Goal: Complete application form: Complete application form

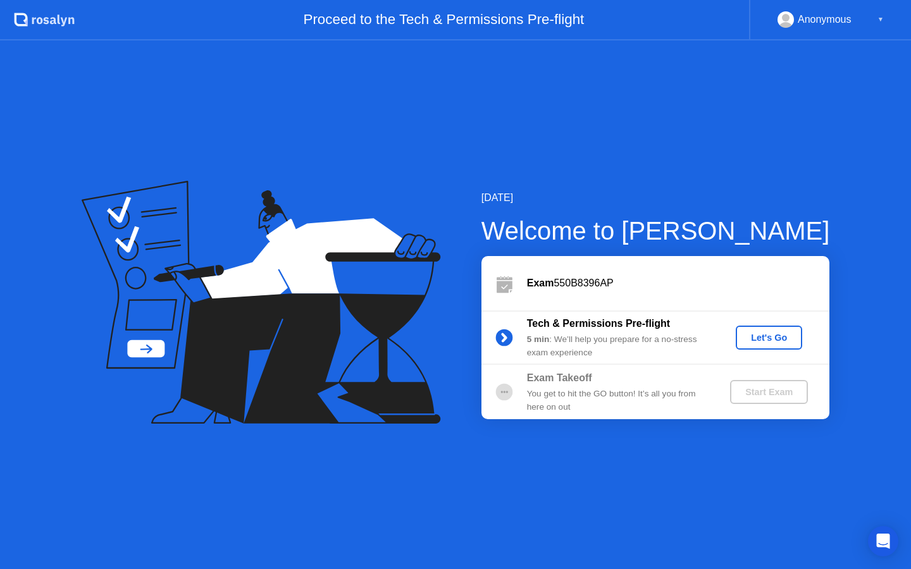
click at [782, 338] on div "Let's Go" at bounding box center [769, 338] width 56 height 10
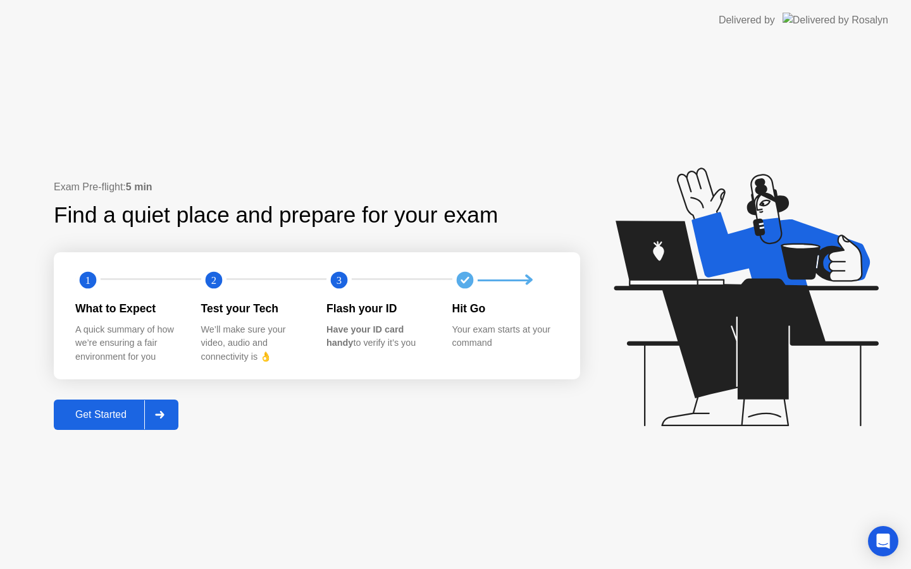
click at [87, 419] on div "Get Started" at bounding box center [101, 414] width 87 height 11
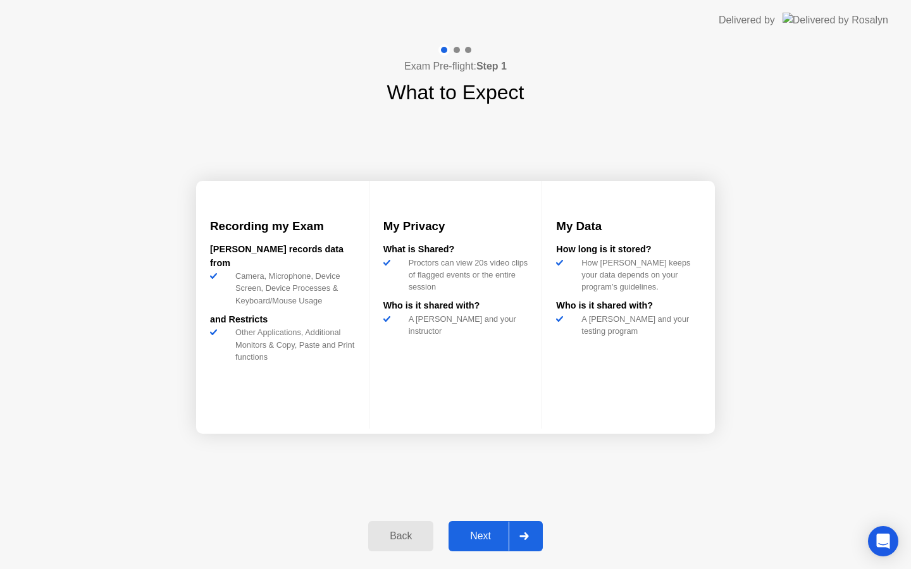
click at [485, 544] on button "Next" at bounding box center [496, 536] width 94 height 30
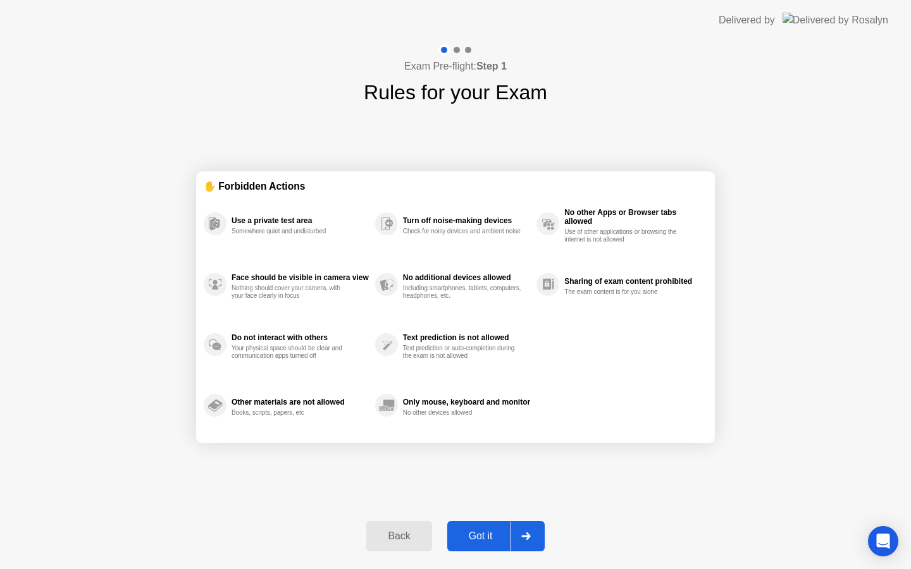
click at [485, 544] on button "Got it" at bounding box center [495, 536] width 97 height 30
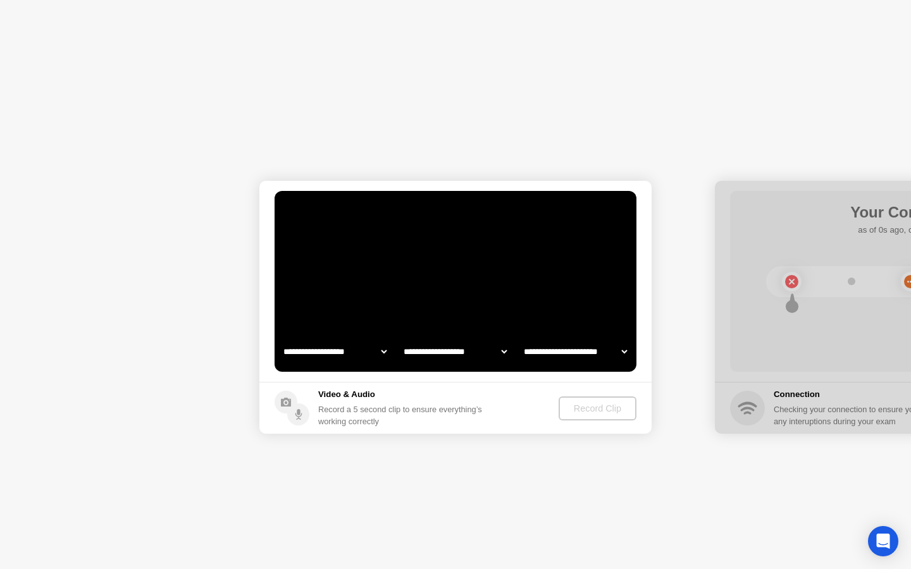
select select "**********"
select select "*******"
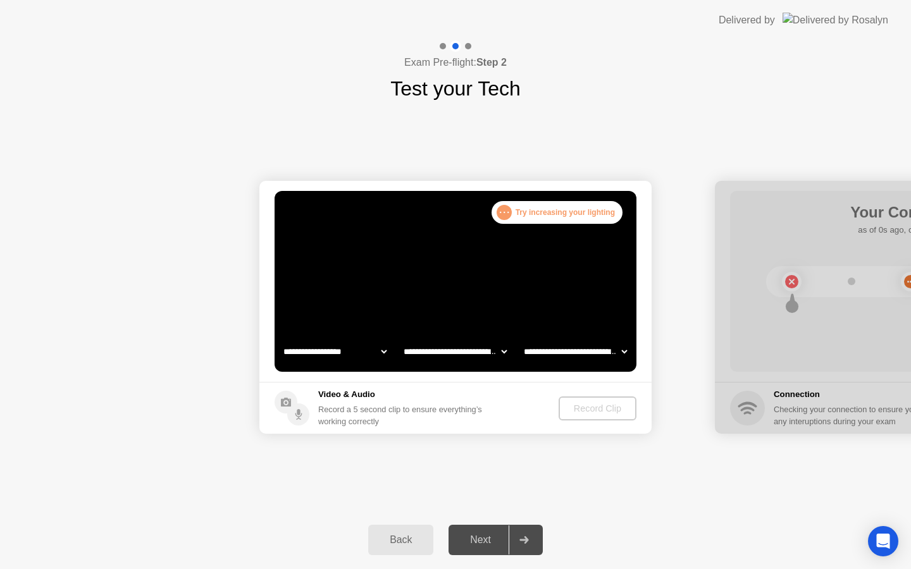
click at [579, 212] on div ". . . Try increasing your lighting" at bounding box center [557, 212] width 131 height 23
click at [300, 412] on circle at bounding box center [298, 415] width 22 height 22
click at [288, 405] on icon at bounding box center [286, 402] width 10 height 9
click at [393, 535] on div "Back" at bounding box center [401, 540] width 58 height 11
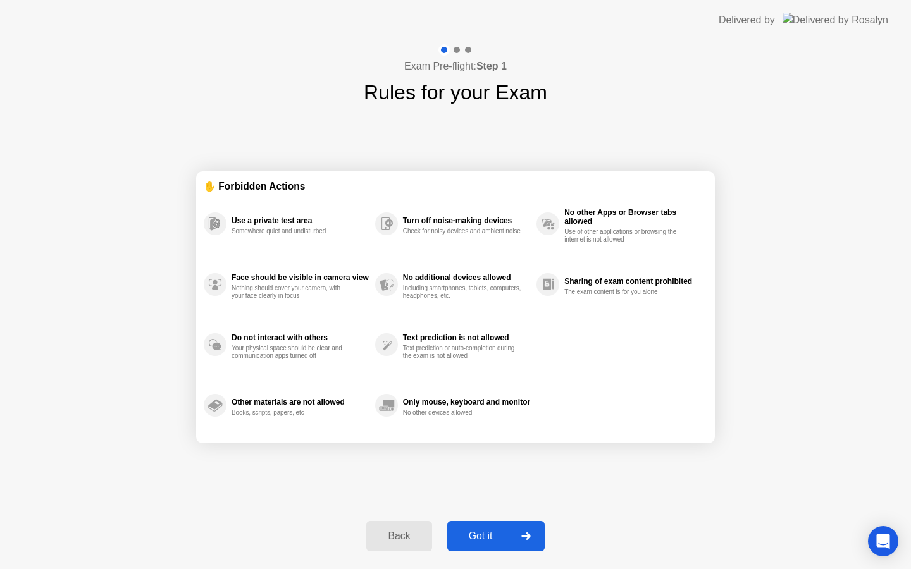
click at [474, 531] on div "Got it" at bounding box center [480, 536] width 59 height 11
select select "**********"
select select "*******"
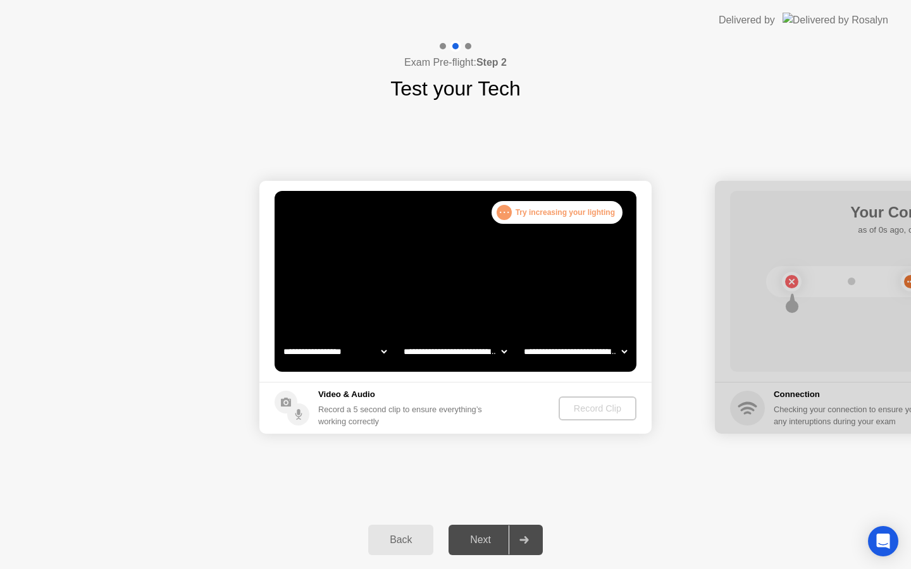
click at [613, 261] on video at bounding box center [456, 281] width 362 height 181
select select "**********"
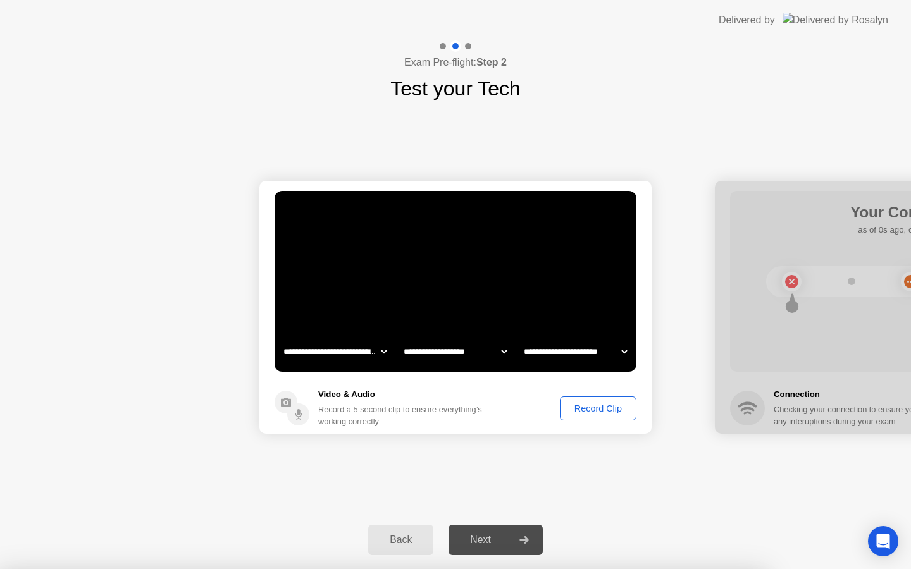
click at [361, 350] on select "**********" at bounding box center [335, 351] width 108 height 25
click at [600, 405] on div "Record Clip" at bounding box center [598, 409] width 68 height 10
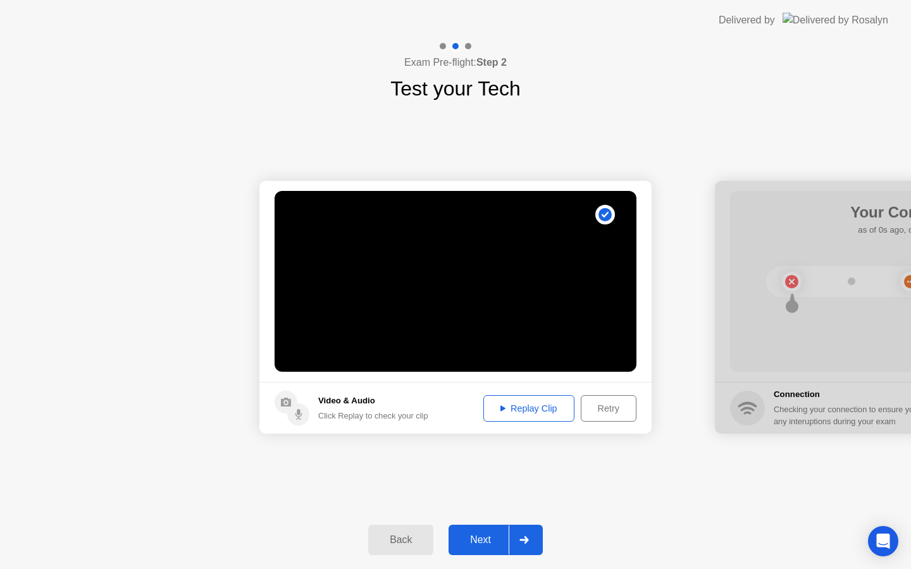
click at [497, 540] on div "Next" at bounding box center [480, 540] width 56 height 11
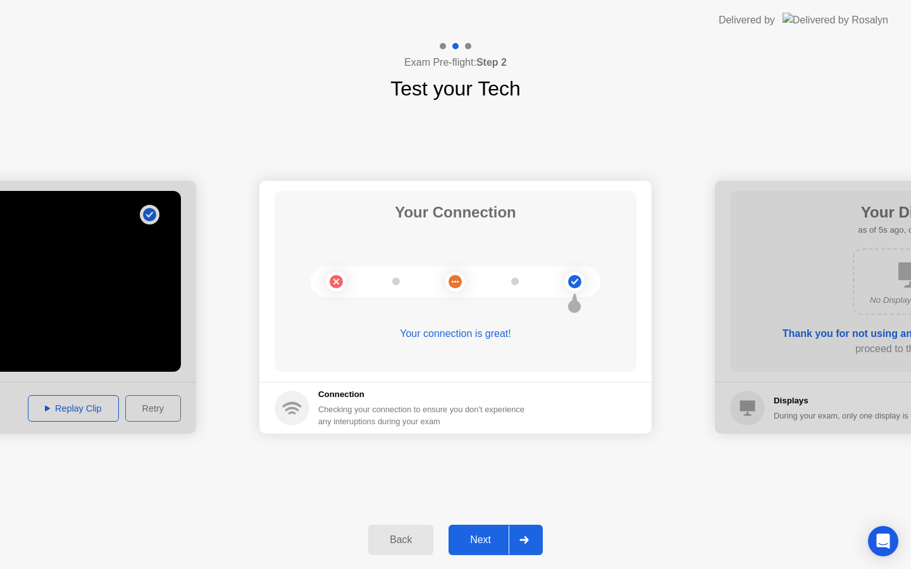
click at [488, 543] on div "Next" at bounding box center [480, 540] width 56 height 11
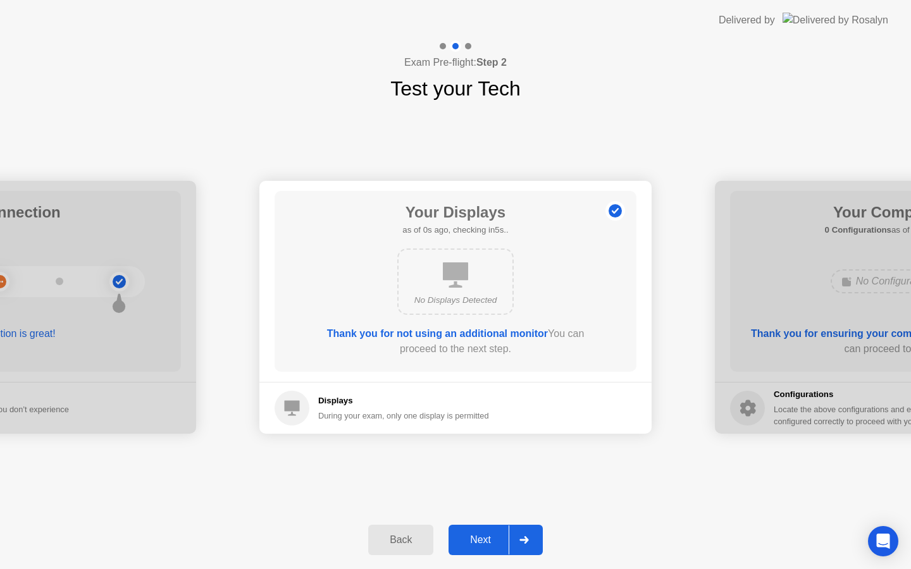
click at [492, 538] on div "Next" at bounding box center [480, 540] width 56 height 11
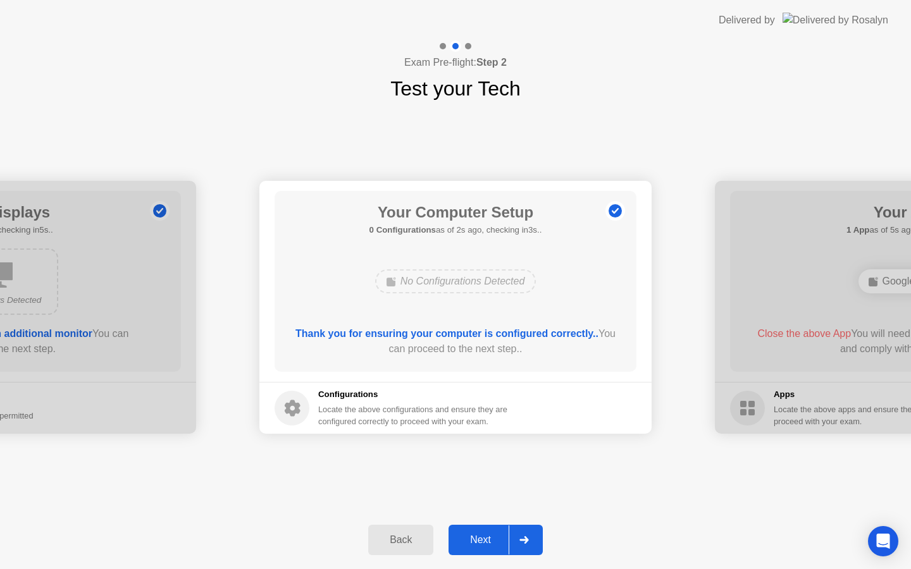
click at [492, 538] on div "Next" at bounding box center [480, 540] width 56 height 11
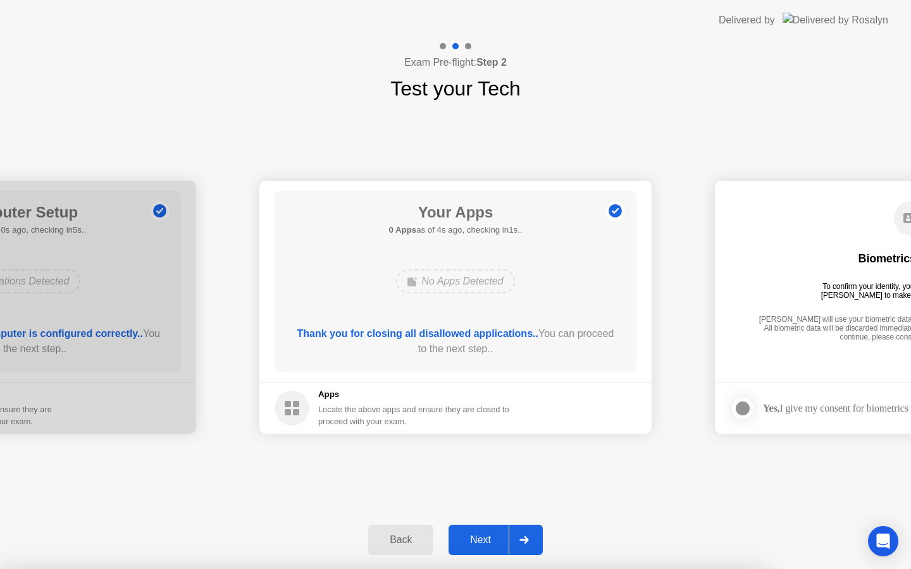
click at [488, 569] on div at bounding box center [455, 569] width 911 height 0
click at [485, 535] on div "Next" at bounding box center [480, 540] width 56 height 11
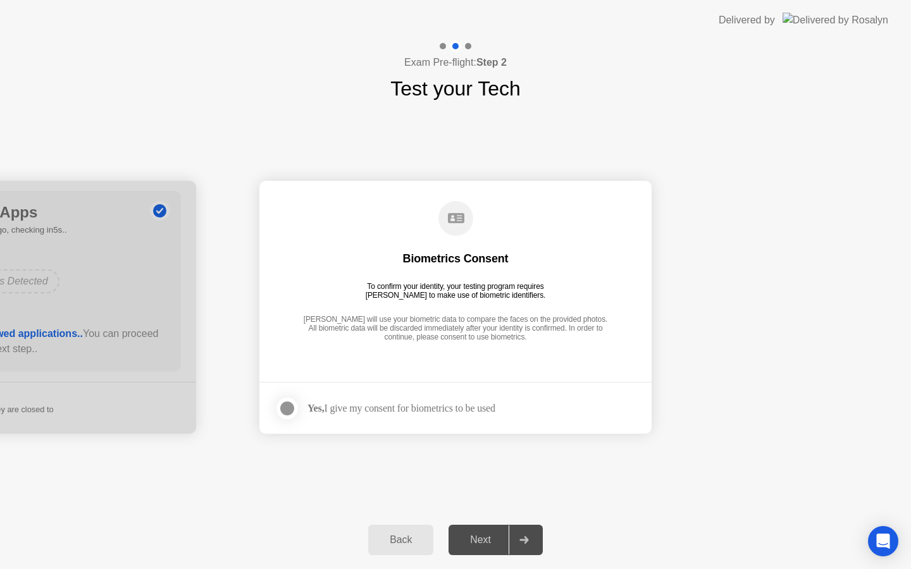
click at [485, 535] on div "Next" at bounding box center [480, 540] width 56 height 11
click at [284, 408] on div at bounding box center [287, 408] width 15 height 15
click at [470, 552] on button "Next" at bounding box center [496, 540] width 94 height 30
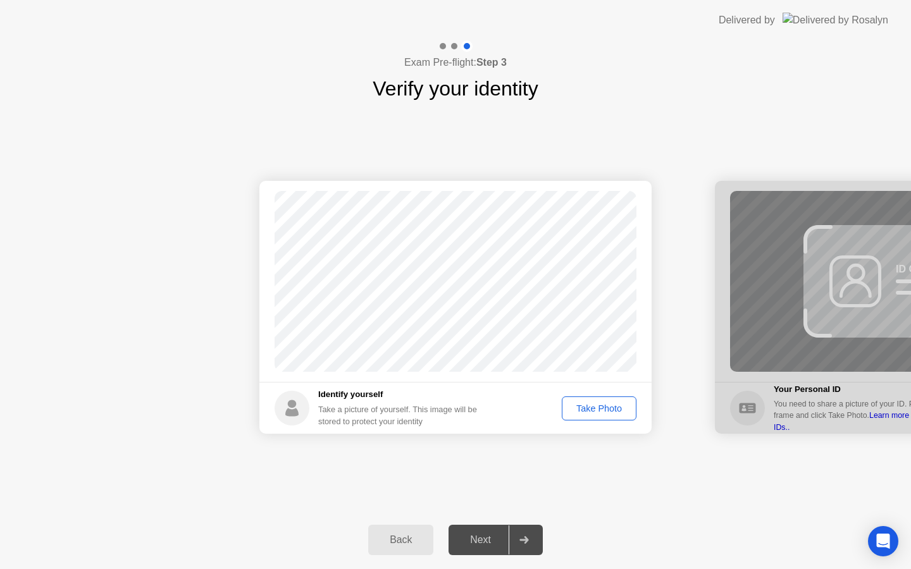
click at [601, 410] on div "Take Photo" at bounding box center [599, 409] width 66 height 10
click at [609, 409] on div "Retake" at bounding box center [607, 409] width 49 height 10
click at [609, 409] on div "Take Photo" at bounding box center [599, 409] width 66 height 10
click at [482, 538] on div "Next" at bounding box center [480, 540] width 56 height 11
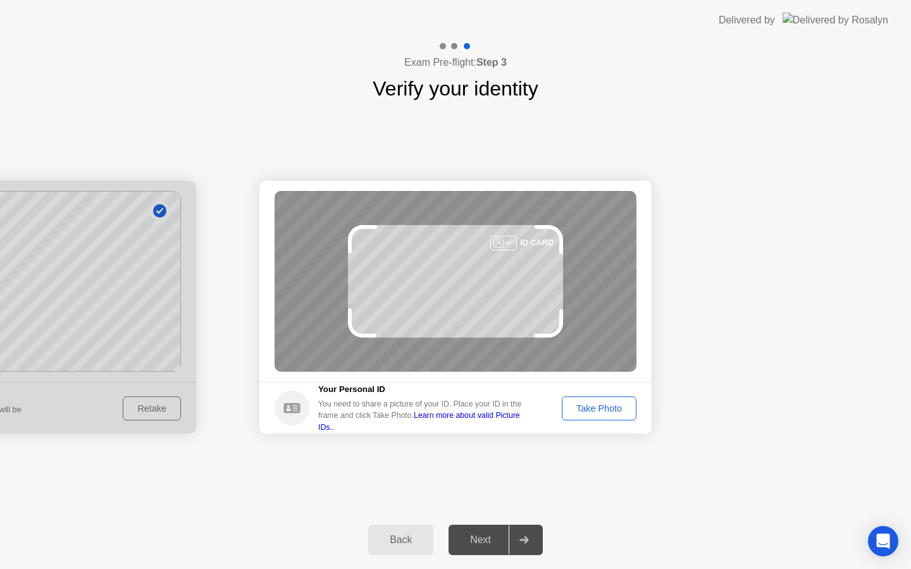
click at [591, 397] on button "Take Photo" at bounding box center [599, 409] width 75 height 24
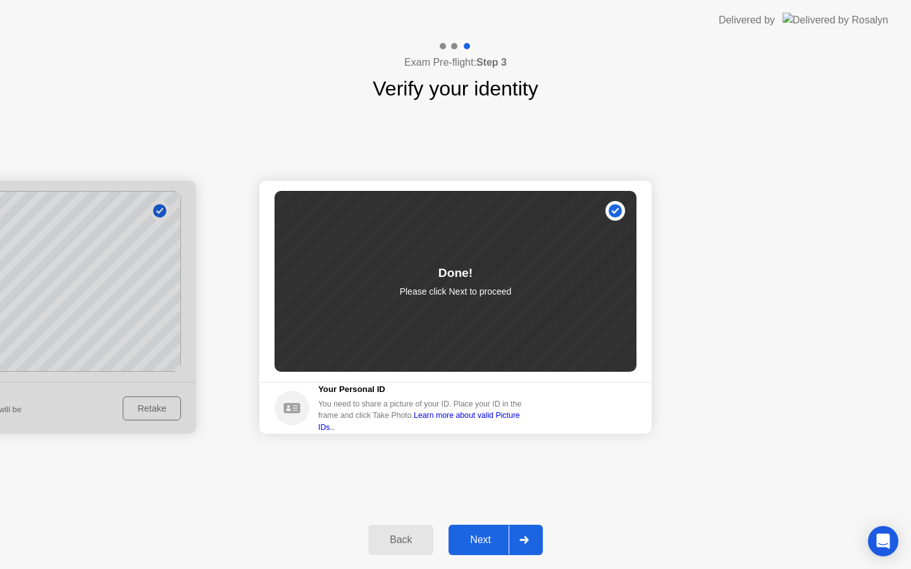
click at [495, 535] on div "Next" at bounding box center [480, 540] width 56 height 11
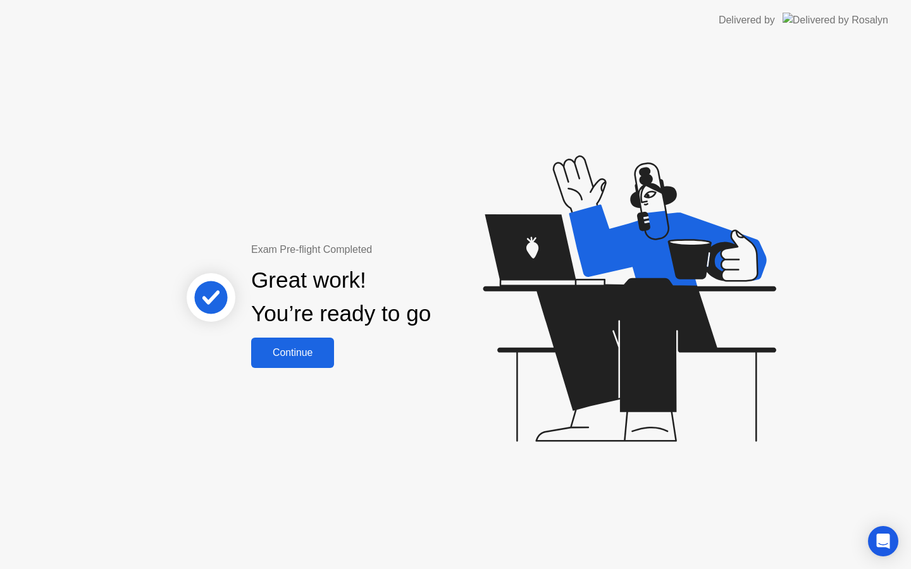
click at [271, 362] on button "Continue" at bounding box center [292, 353] width 83 height 30
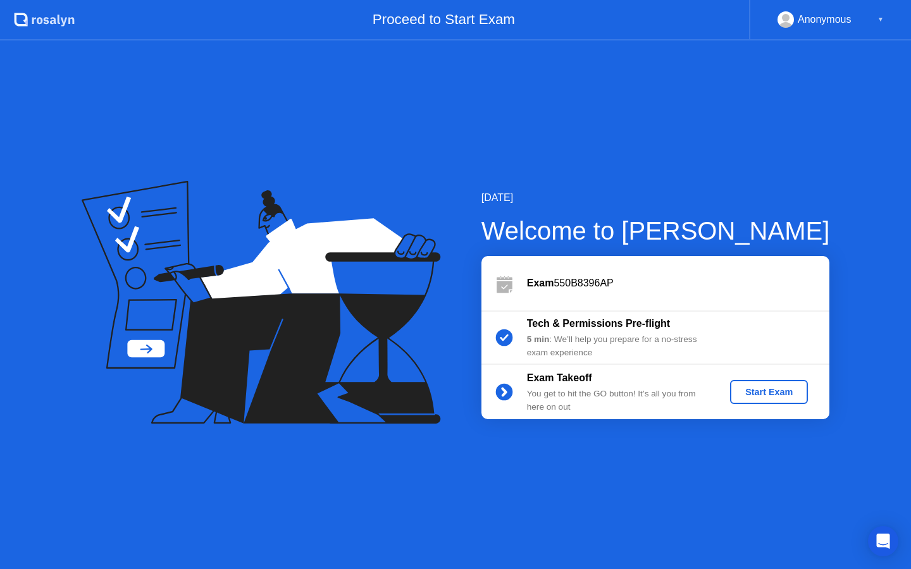
click at [764, 390] on div "Start Exam" at bounding box center [769, 392] width 68 height 10
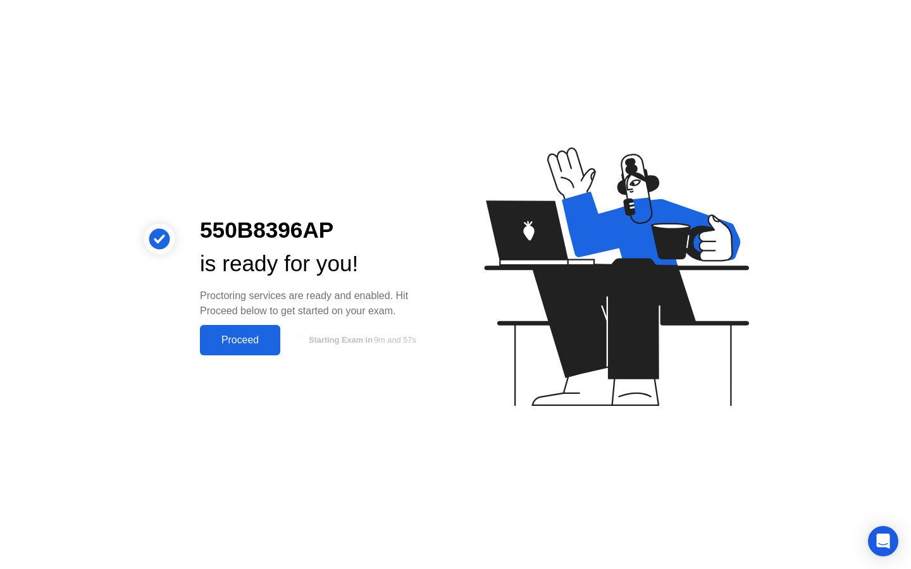
click at [219, 337] on div "Proceed" at bounding box center [240, 340] width 73 height 11
